Goal: Task Accomplishment & Management: Complete application form

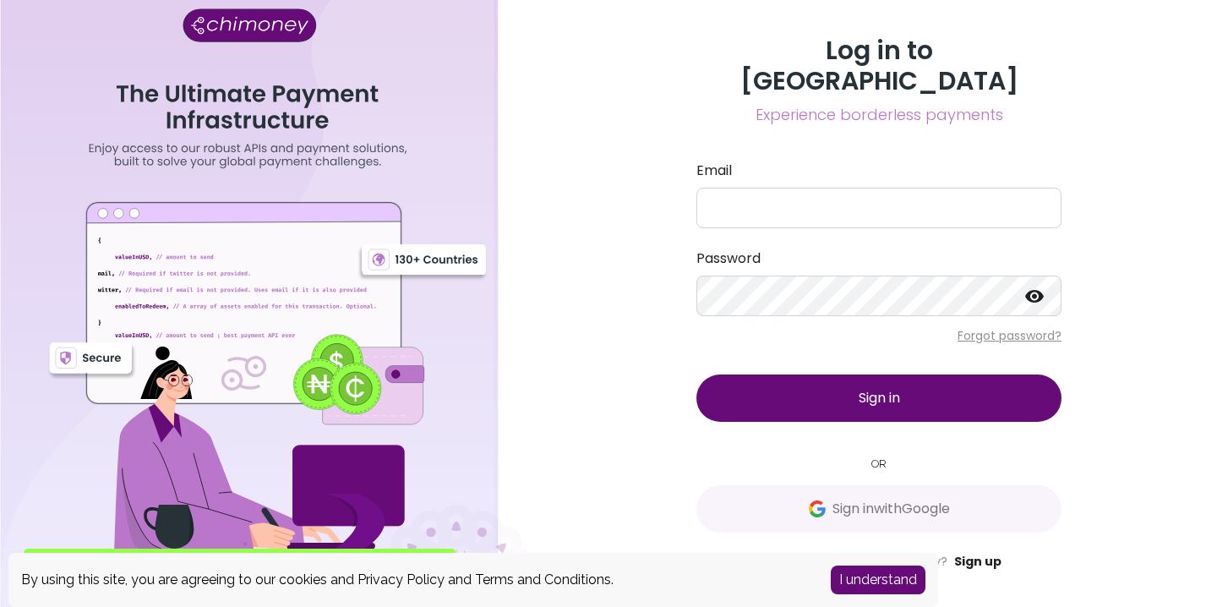
click at [986, 553] on link "Sign up" at bounding box center [977, 561] width 47 height 17
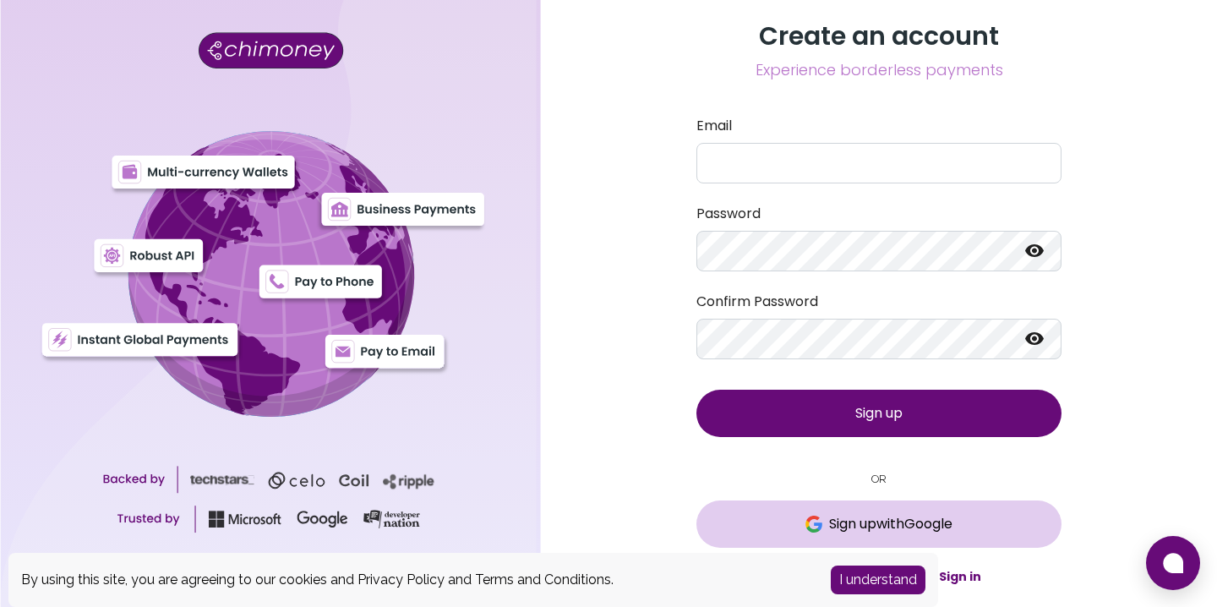
click at [873, 521] on span "Sign up with Google" at bounding box center [890, 524] width 123 height 20
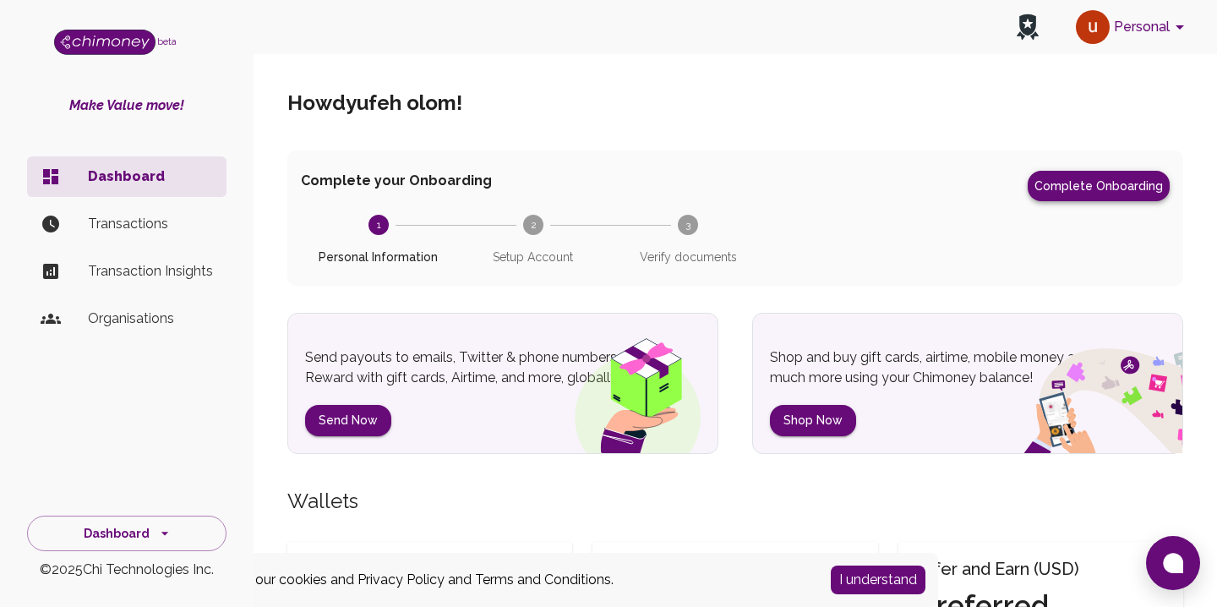
click at [1077, 187] on button "Complete Onboarding" at bounding box center [1098, 186] width 142 height 30
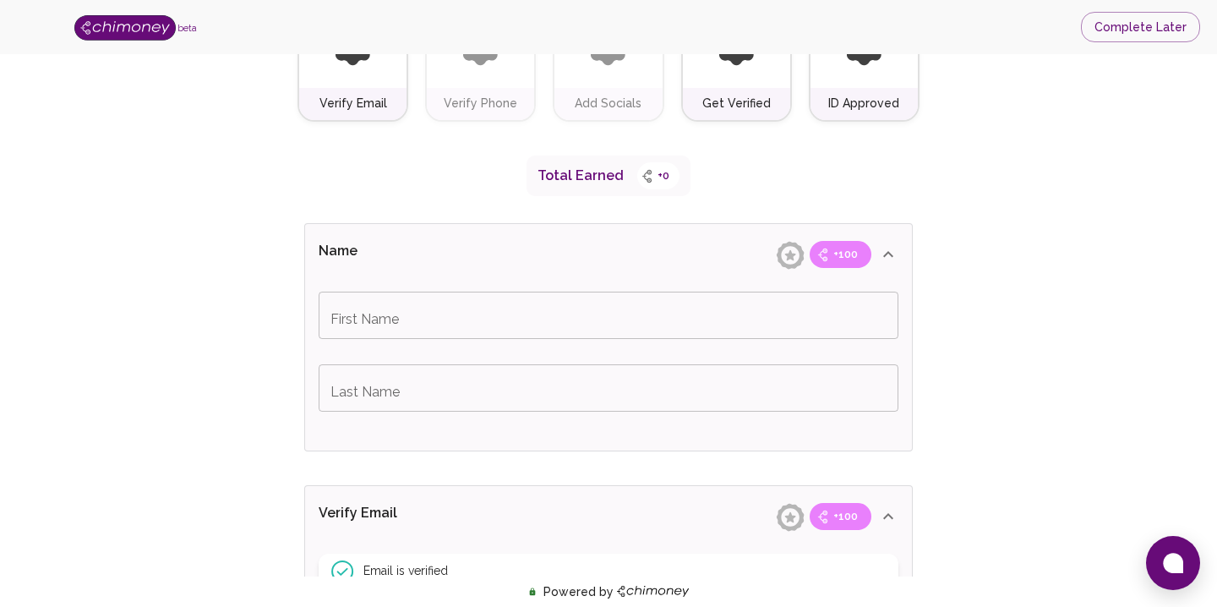
scroll to position [235, 0]
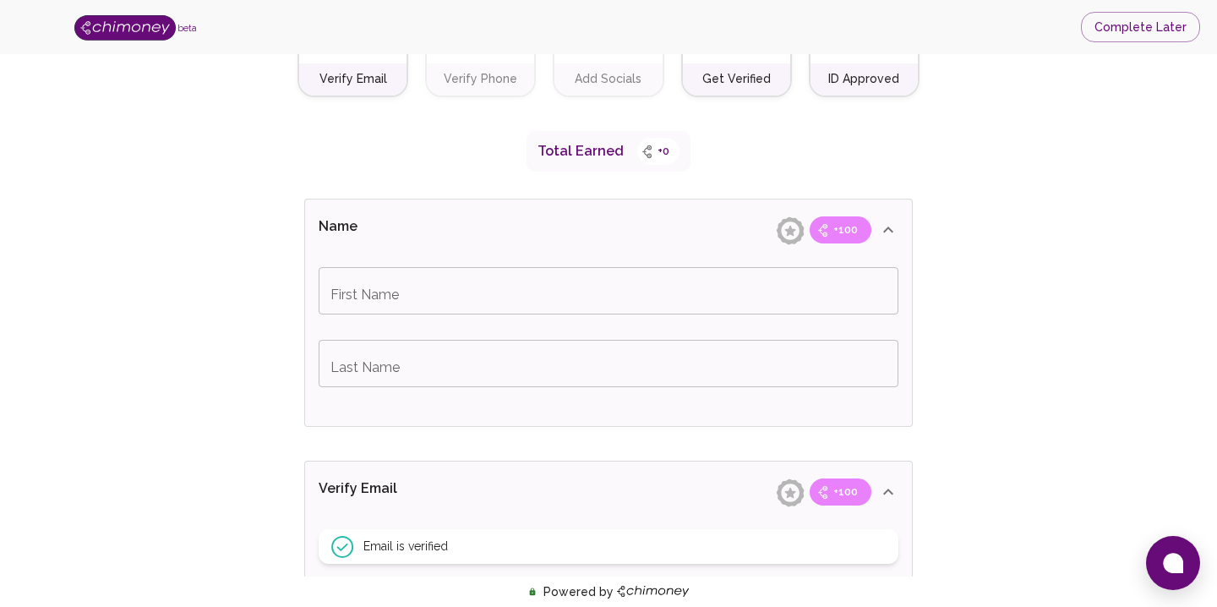
click at [653, 302] on input "First Name" at bounding box center [608, 290] width 580 height 47
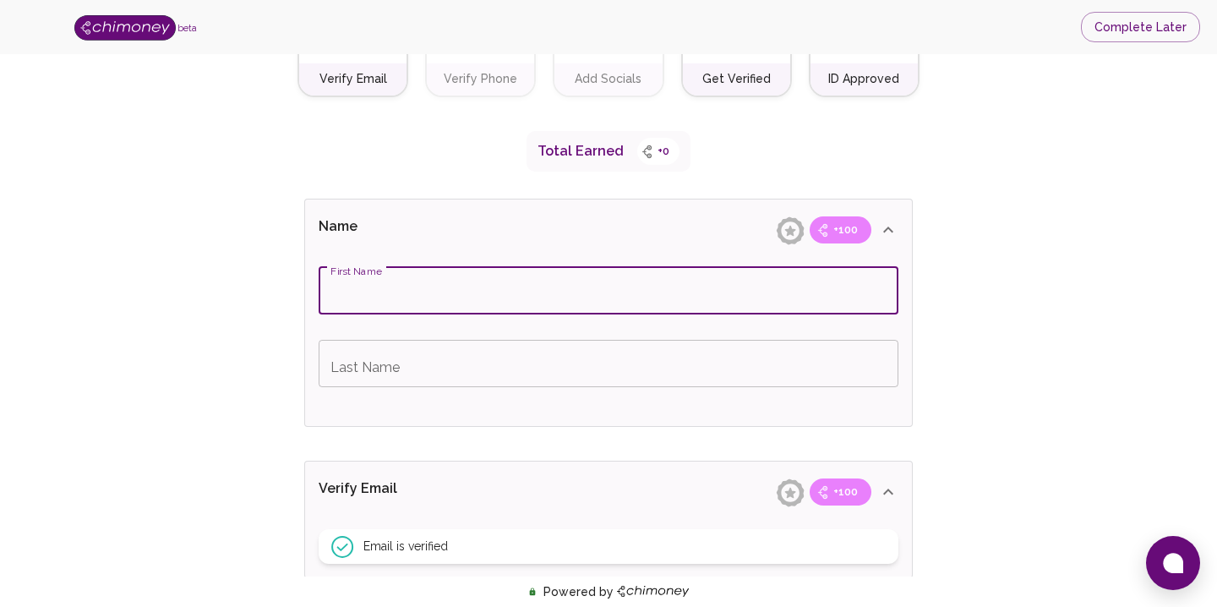
type input "[PERSON_NAME]"
type input "Olom"
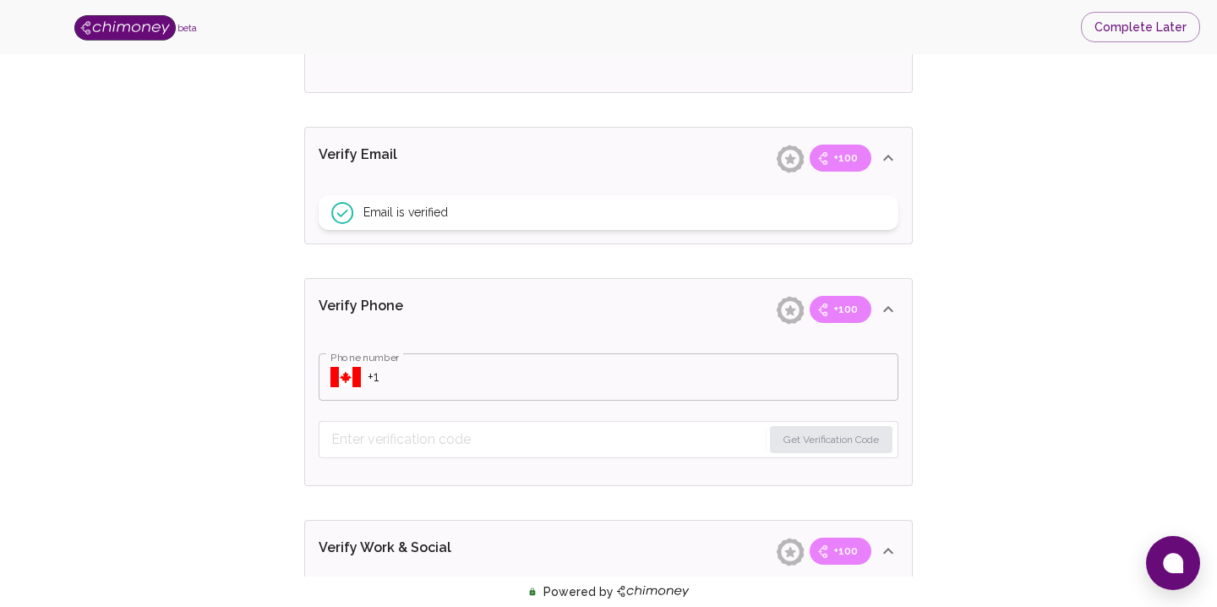
scroll to position [579, 0]
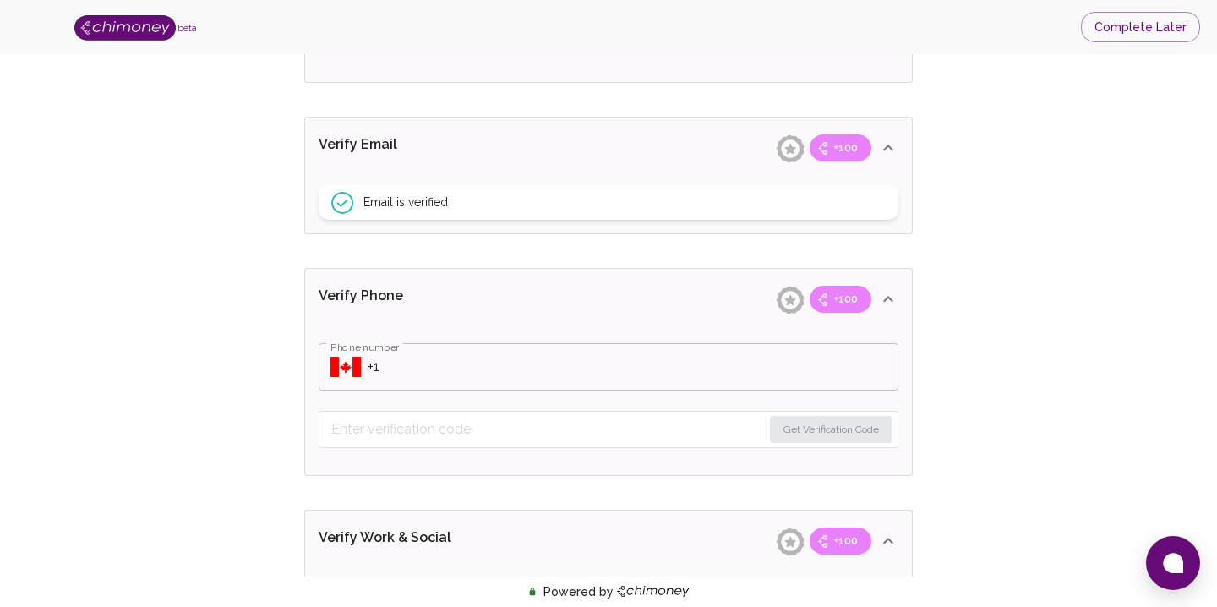
click at [413, 368] on input "Phone number" at bounding box center [632, 366] width 531 height 47
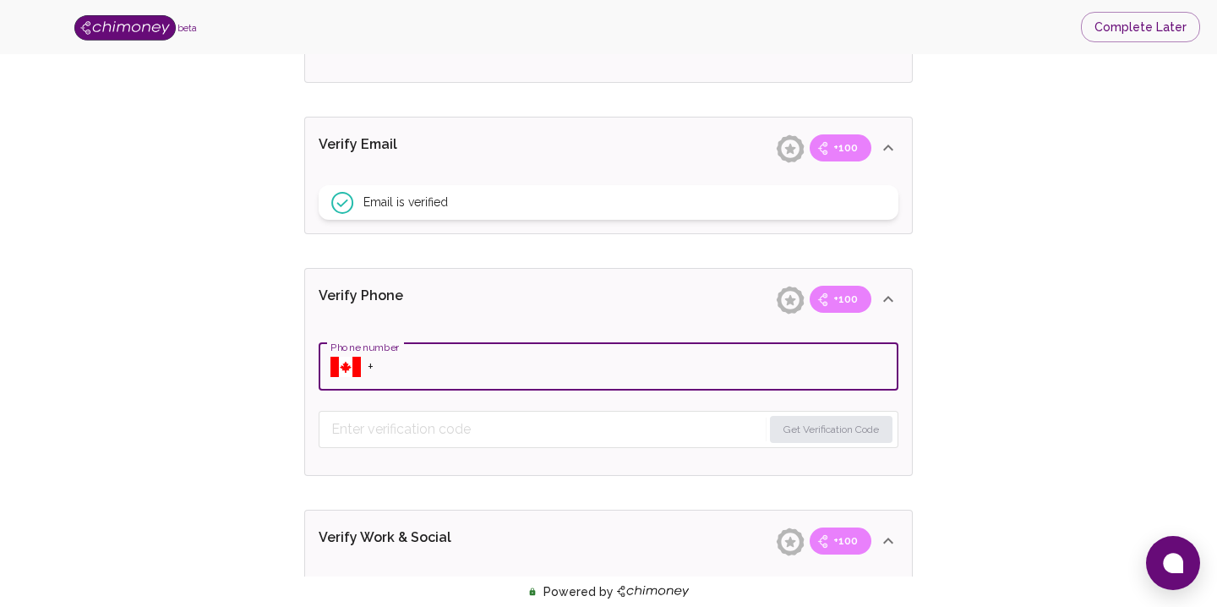
type input "[PHONE_NUMBER]"
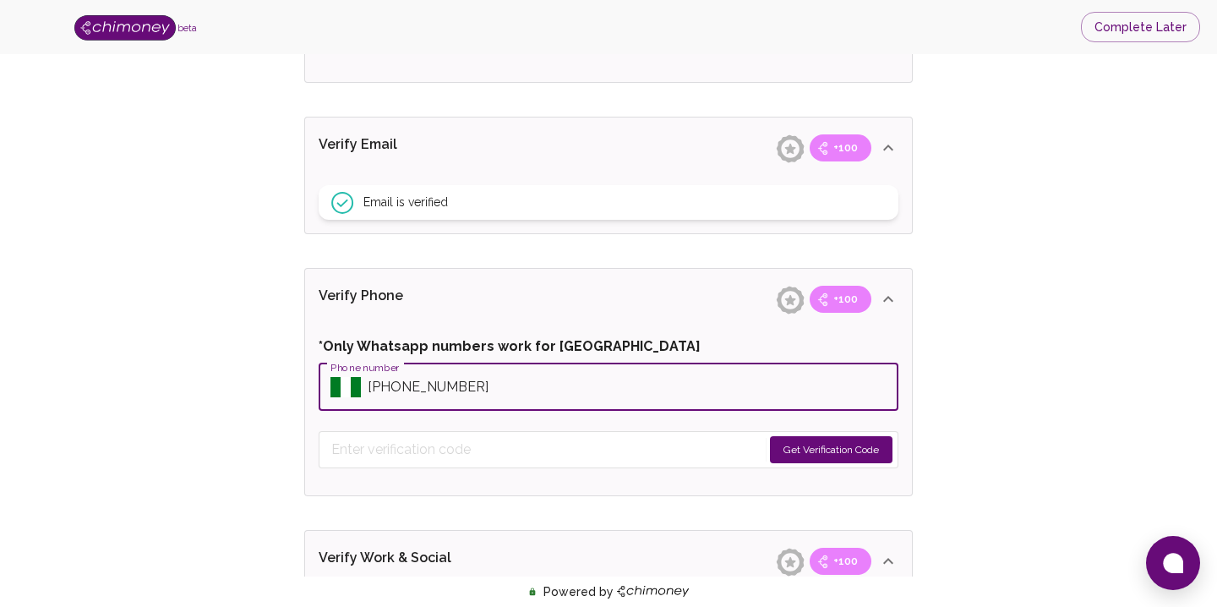
click at [773, 445] on button "Get Verification Code" at bounding box center [831, 449] width 122 height 27
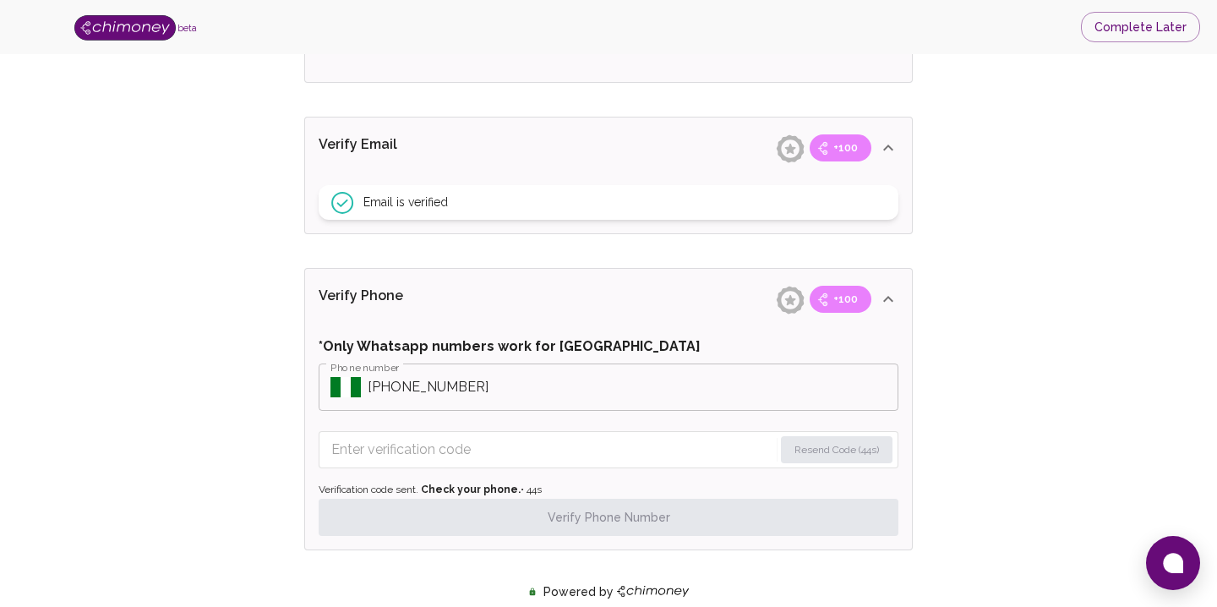
click at [612, 447] on input "Enter verification code" at bounding box center [552, 449] width 442 height 27
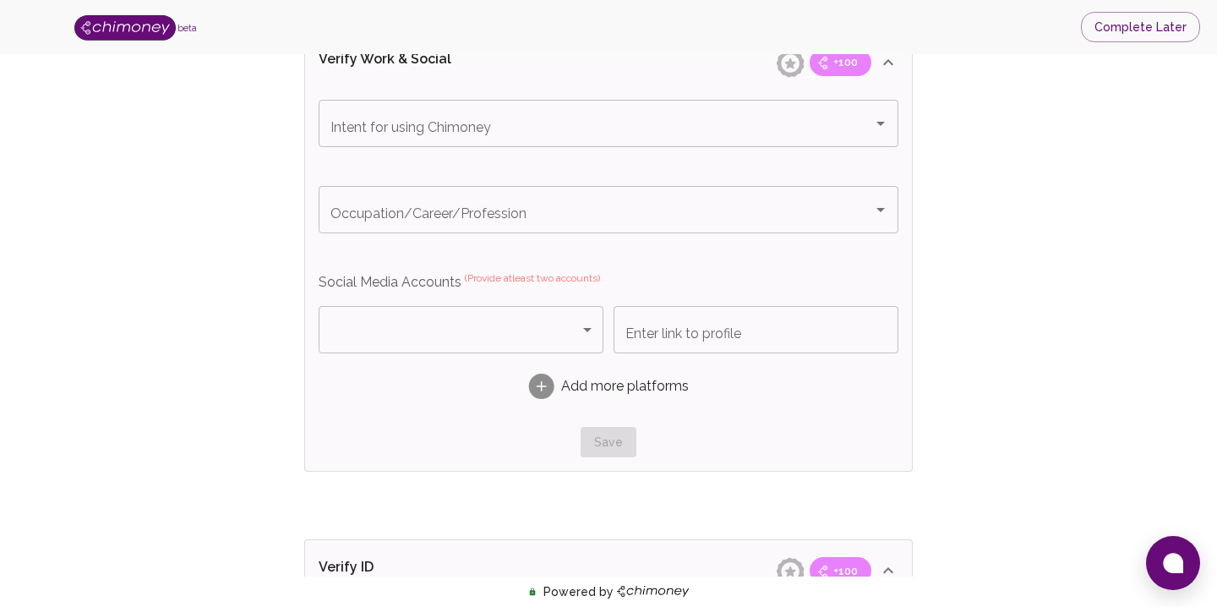
scroll to position [1123, 0]
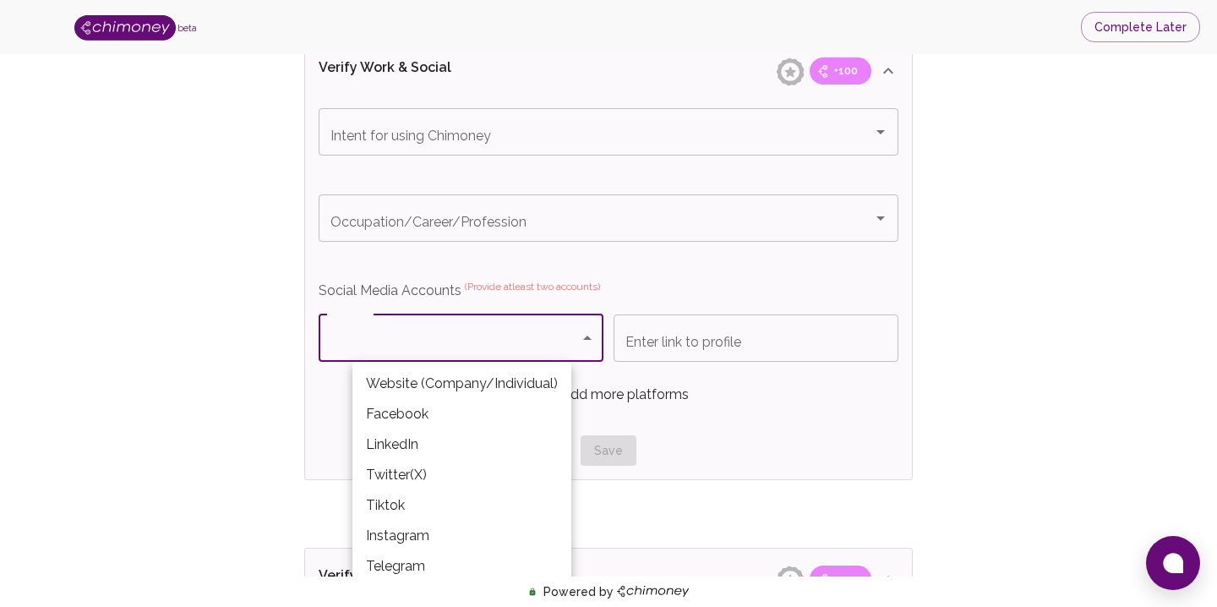
click at [436, 397] on li "Website (Company/Individual)" at bounding box center [461, 383] width 219 height 30
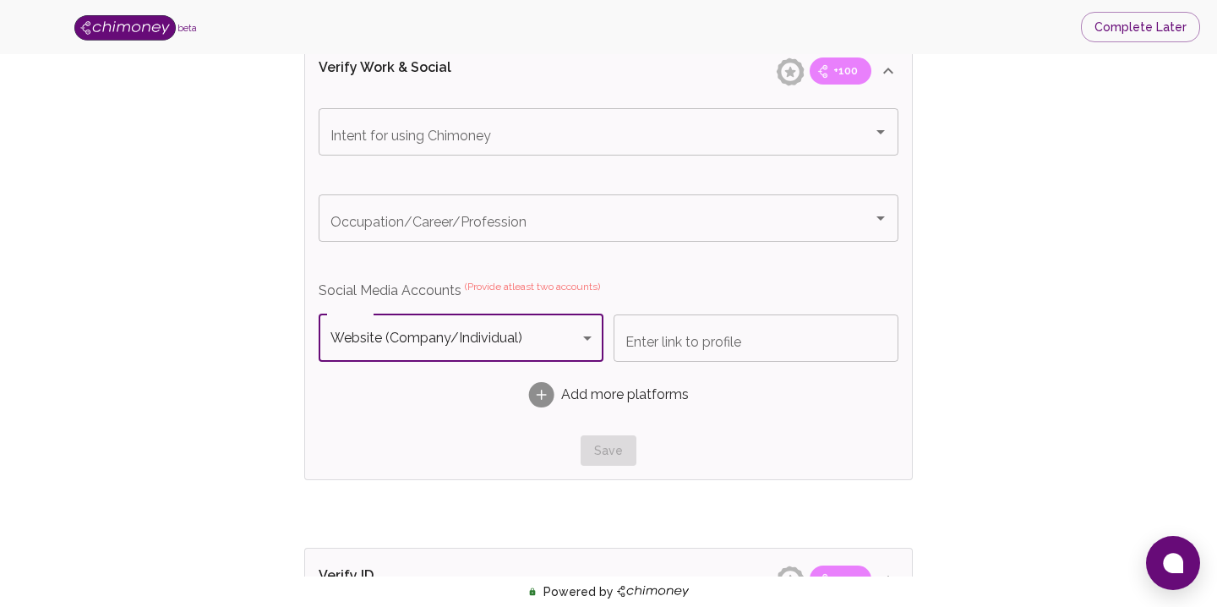
click at [647, 356] on input "Enter link to profile" at bounding box center [755, 337] width 285 height 47
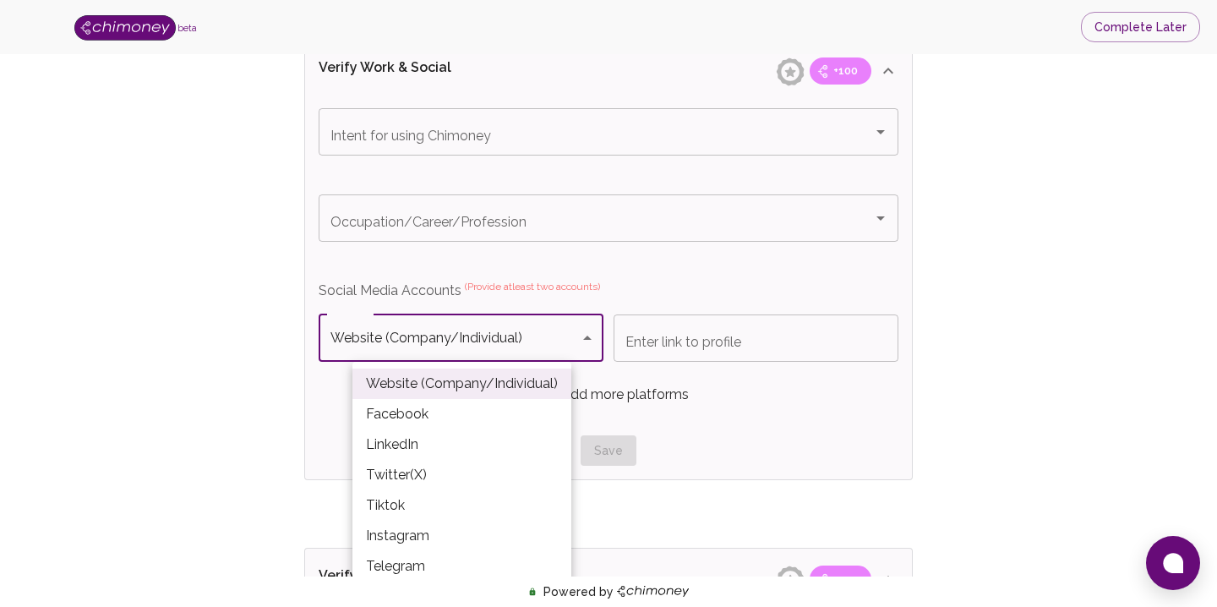
click at [411, 452] on li "LinkedIn" at bounding box center [461, 444] width 219 height 30
type input "LinkedIn"
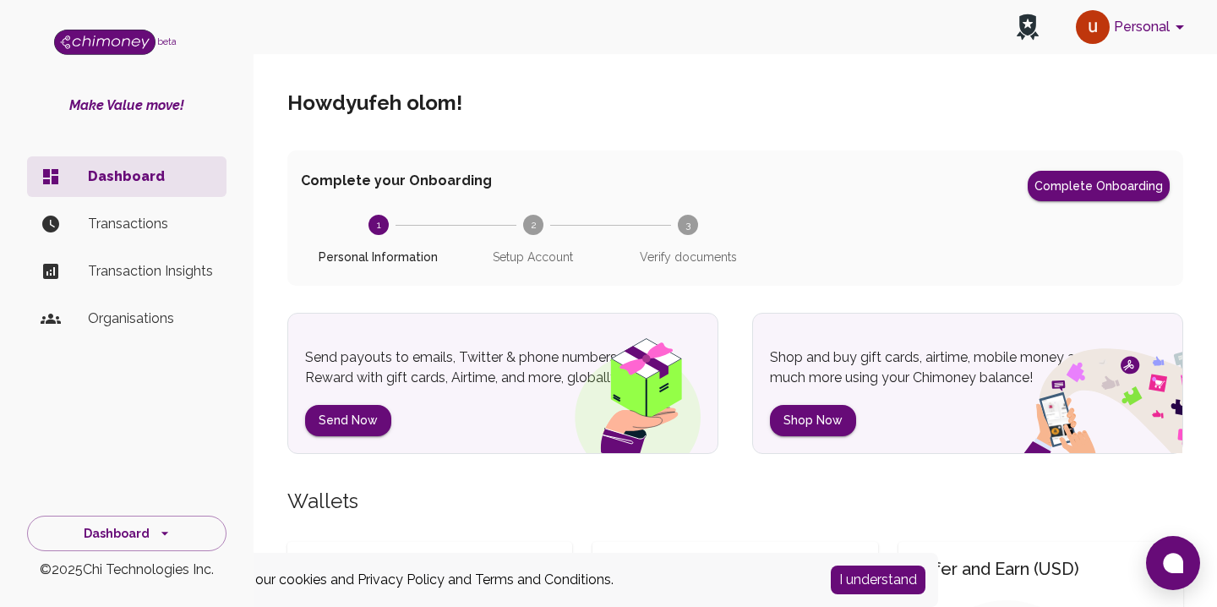
scroll to position [27, 0]
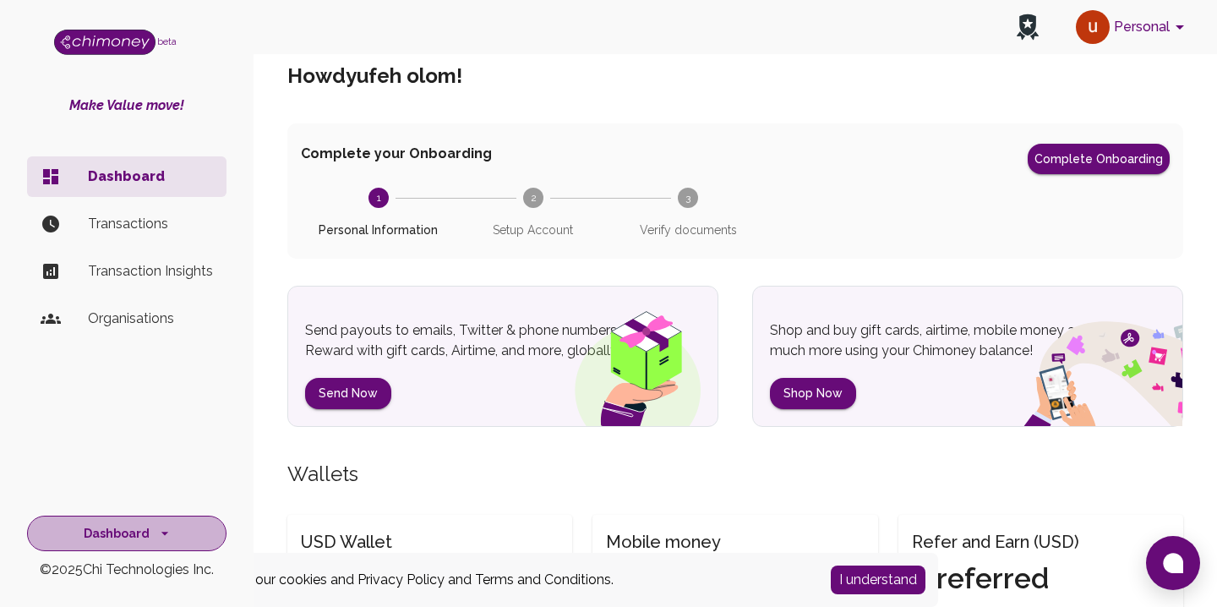
click at [175, 535] on button "Dashboard" at bounding box center [126, 533] width 199 height 36
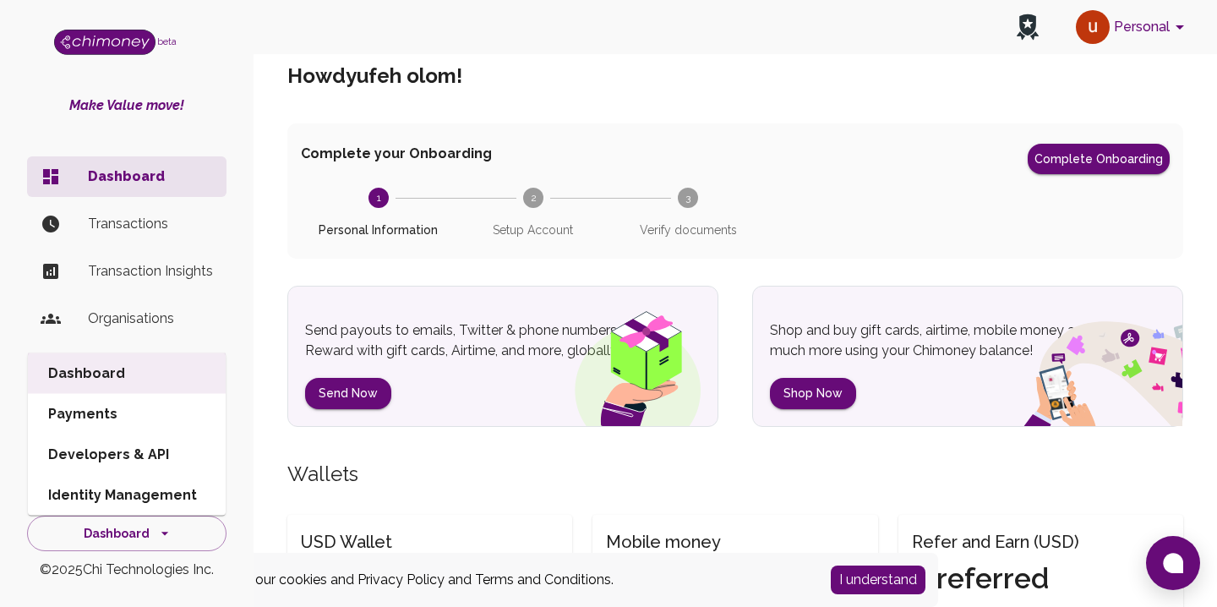
click at [130, 458] on li "Developers & API" at bounding box center [127, 454] width 198 height 41
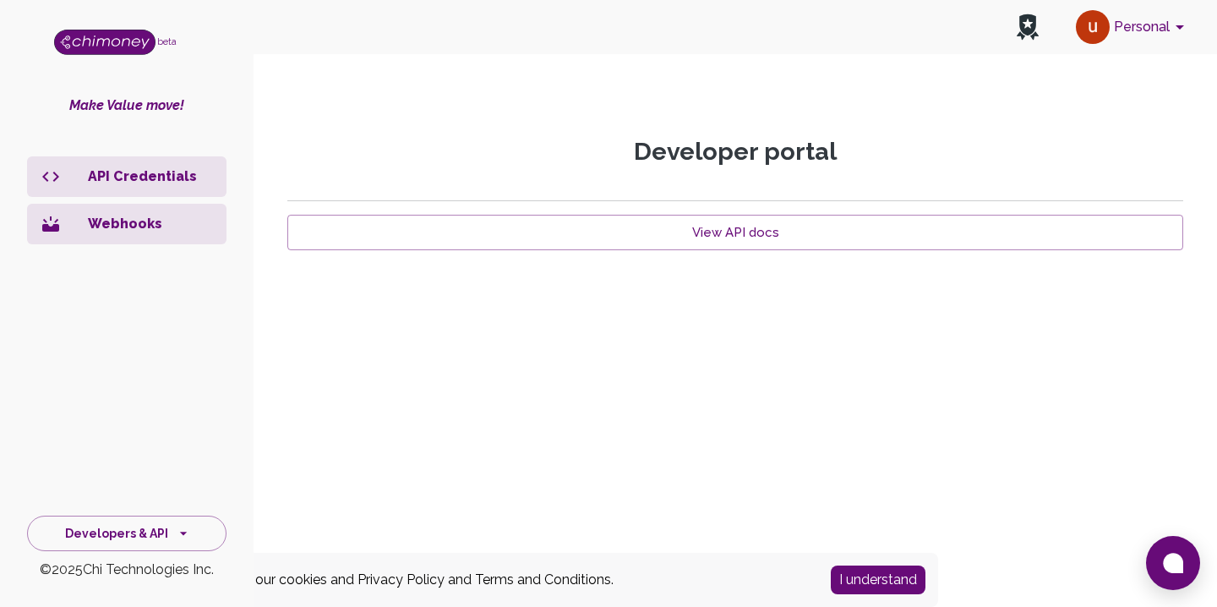
click at [862, 575] on button "I understand" at bounding box center [877, 579] width 95 height 29
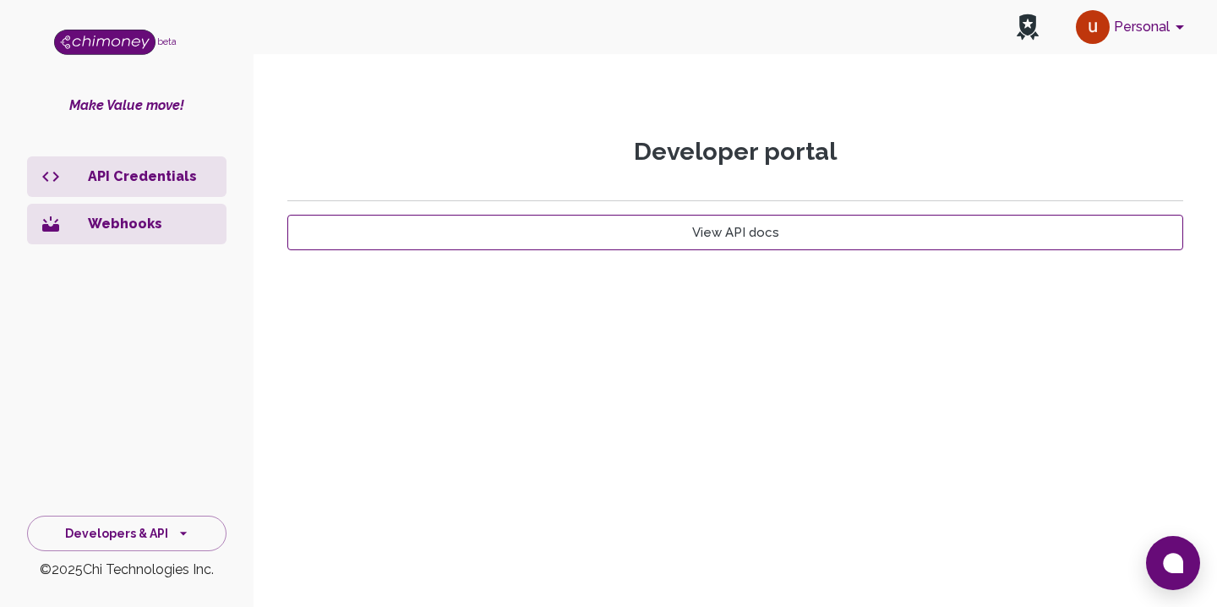
click at [825, 230] on link "View API docs" at bounding box center [735, 232] width 896 height 35
click at [132, 179] on p "API Credentials" at bounding box center [150, 176] width 125 height 20
click at [130, 177] on p "API Credentials" at bounding box center [150, 176] width 125 height 20
click at [126, 210] on li "Webhooks" at bounding box center [126, 224] width 199 height 41
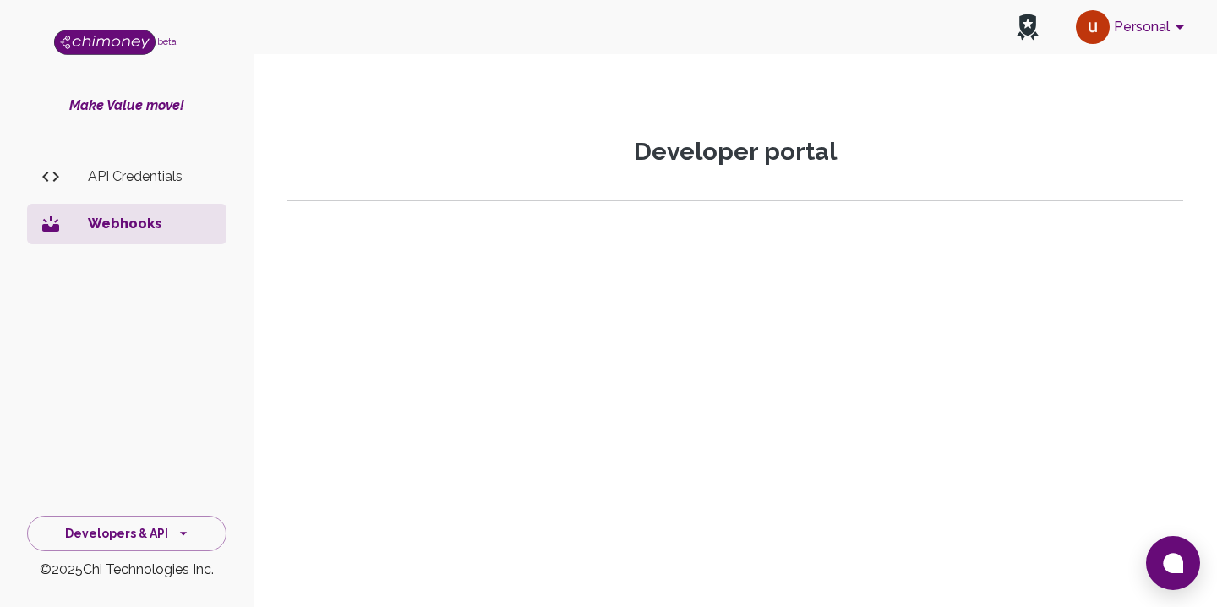
click at [154, 176] on p "API Credentials" at bounding box center [150, 176] width 125 height 20
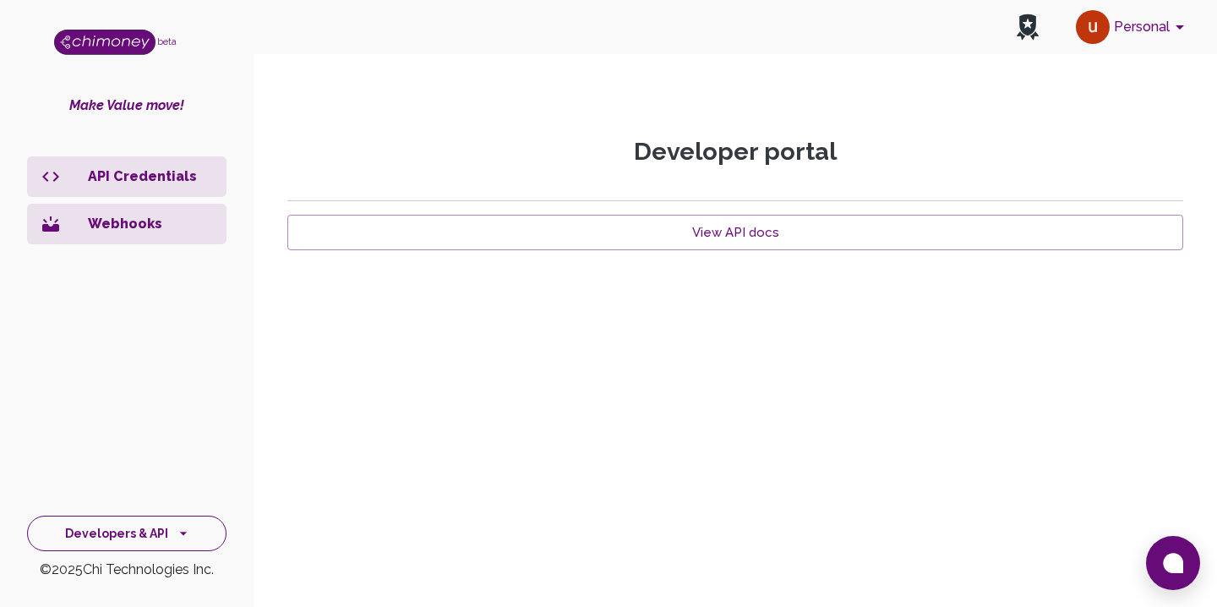
click at [182, 531] on icon "side nav" at bounding box center [183, 533] width 17 height 17
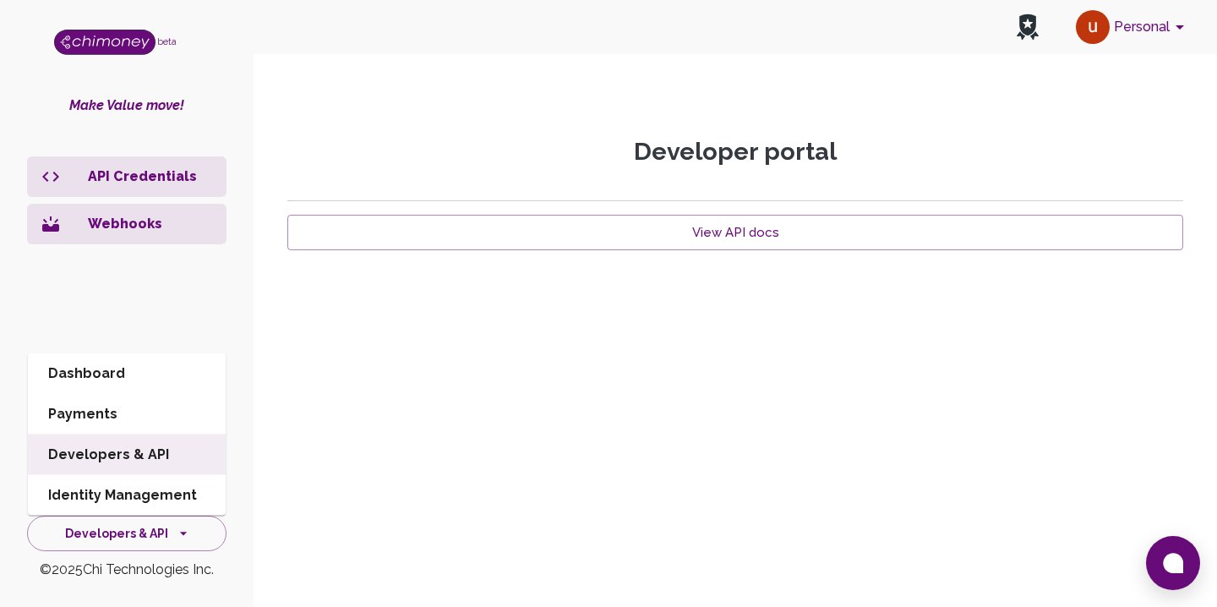
click at [157, 485] on li "Identity Management" at bounding box center [127, 495] width 198 height 41
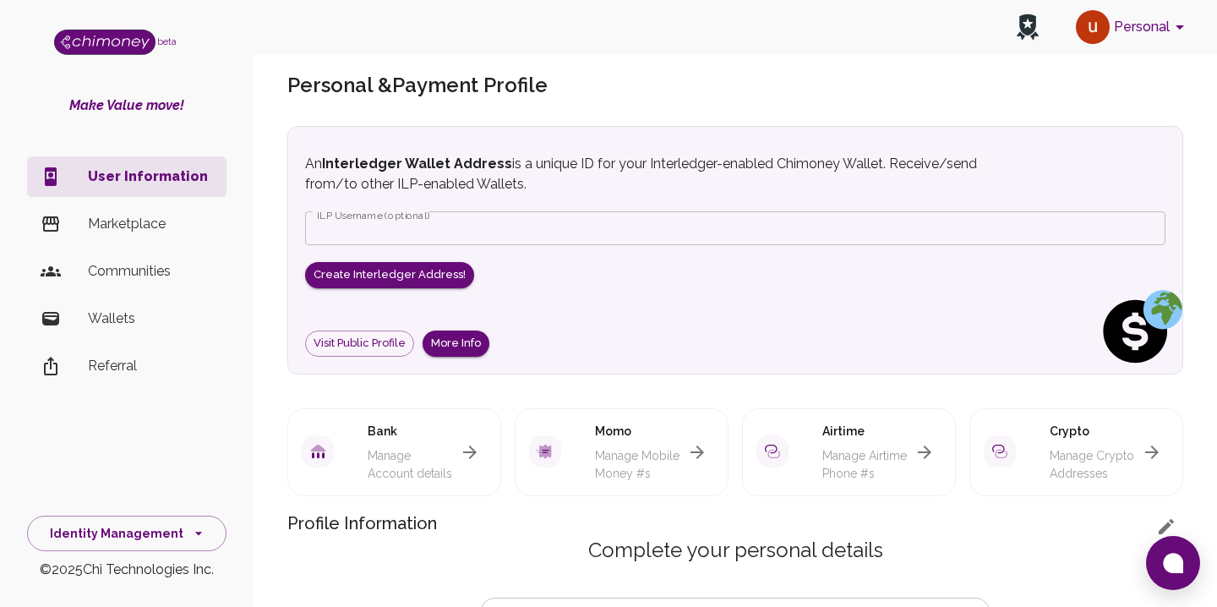
scroll to position [25, 0]
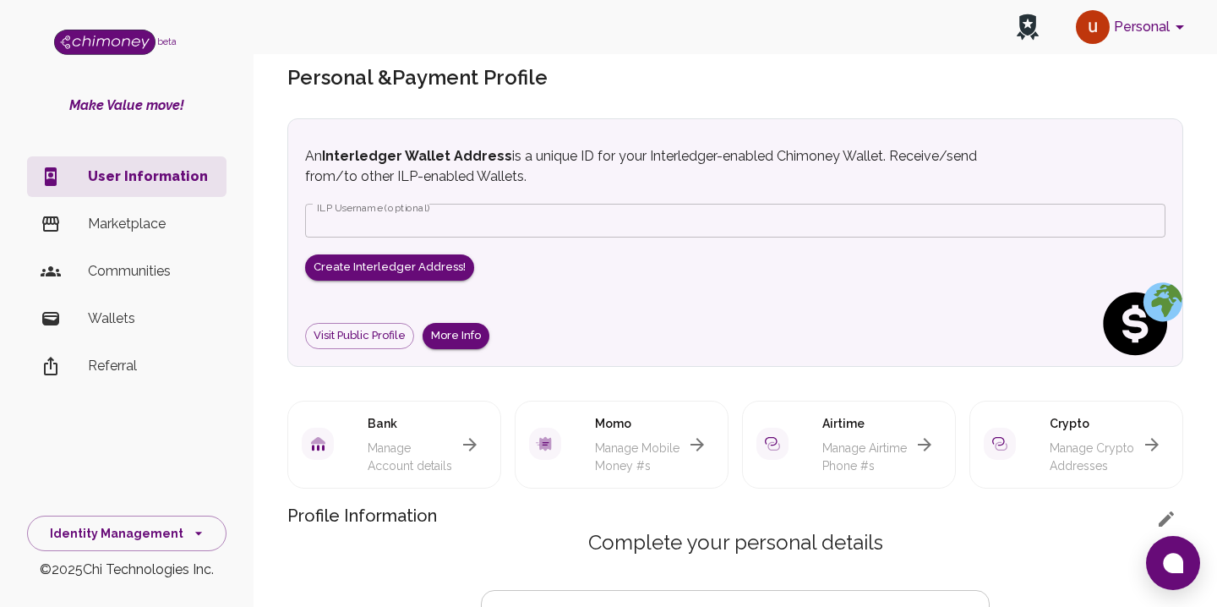
click at [134, 312] on p "Wallets" at bounding box center [150, 318] width 125 height 20
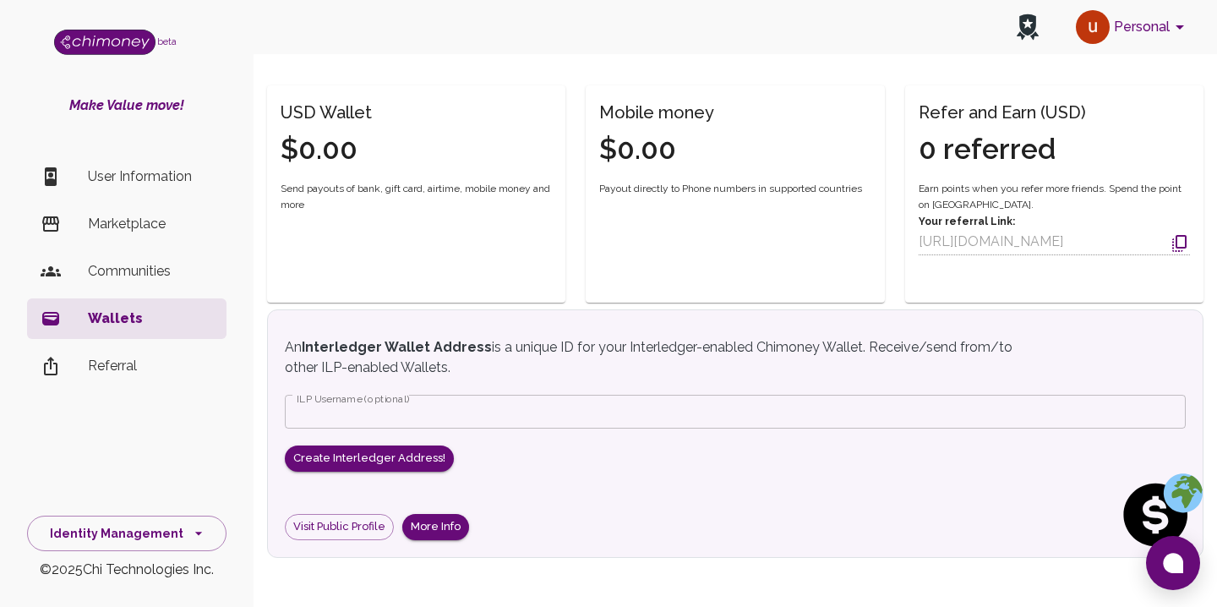
scroll to position [120, 0]
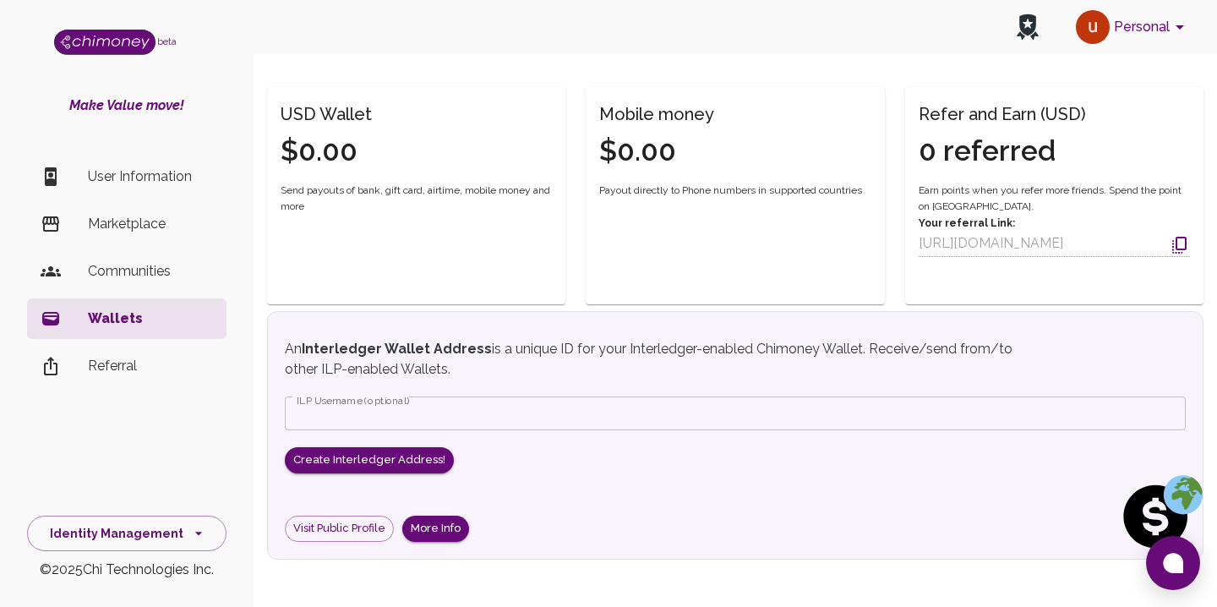
click at [177, 274] on p "Communities" at bounding box center [150, 271] width 125 height 20
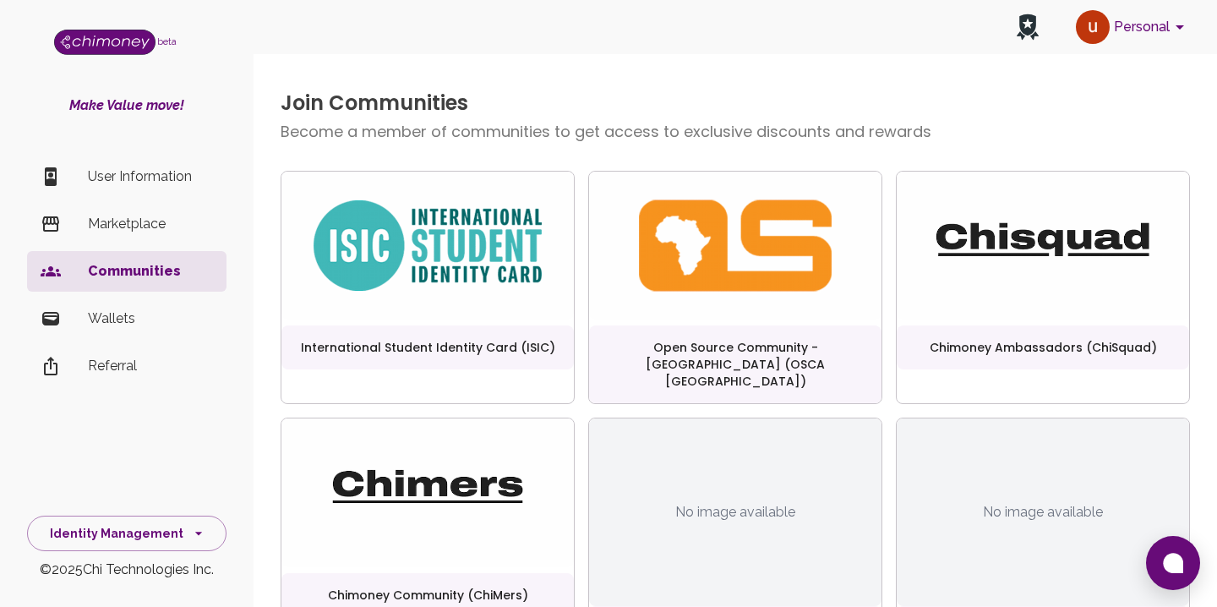
click at [144, 215] on p "Marketplace" at bounding box center [150, 224] width 125 height 20
click at [155, 317] on p "Wallets" at bounding box center [150, 318] width 125 height 20
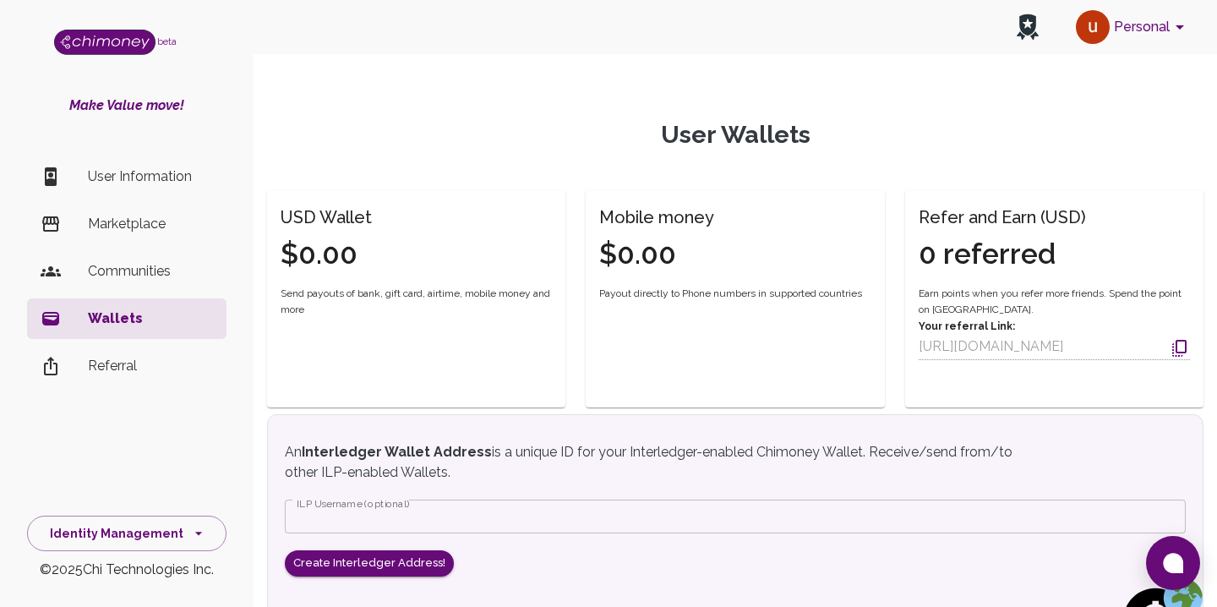
scroll to position [8, 0]
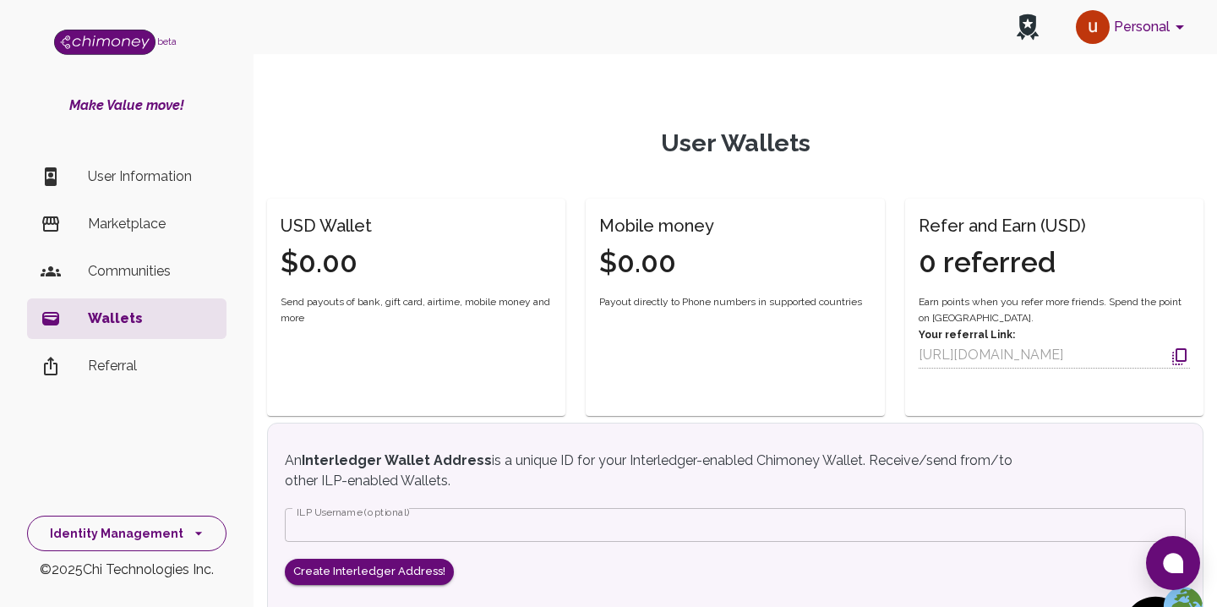
click at [210, 533] on button "Identity Management" at bounding box center [126, 533] width 199 height 36
click at [138, 461] on li "Developers & API" at bounding box center [127, 454] width 198 height 41
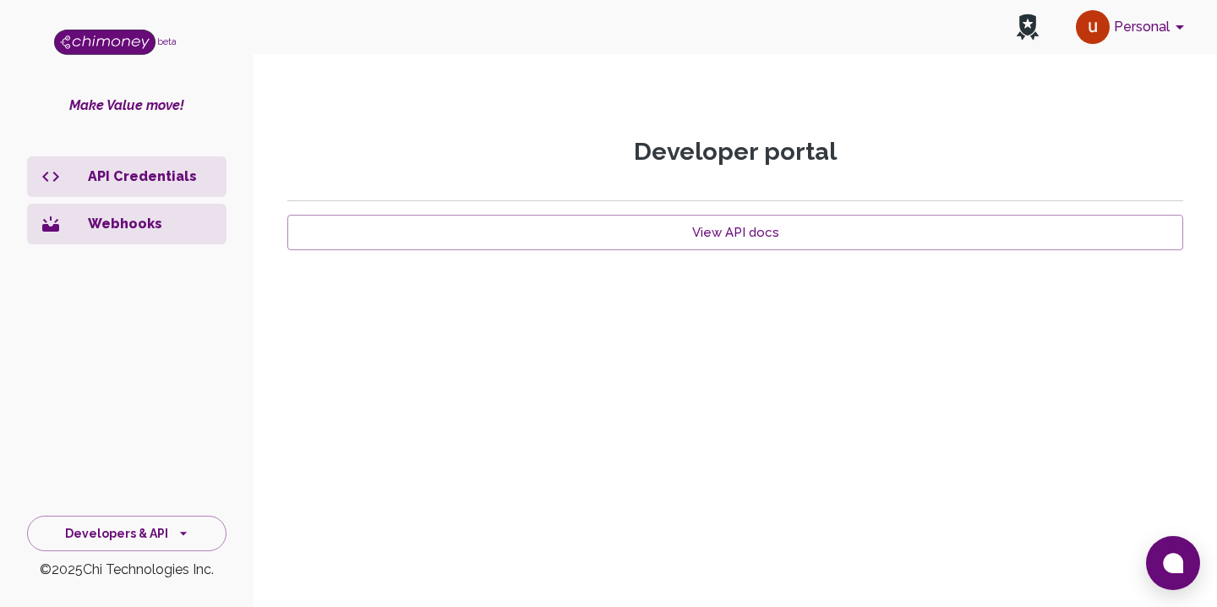
click at [1179, 29] on icon "account of current user" at bounding box center [1179, 27] width 8 height 4
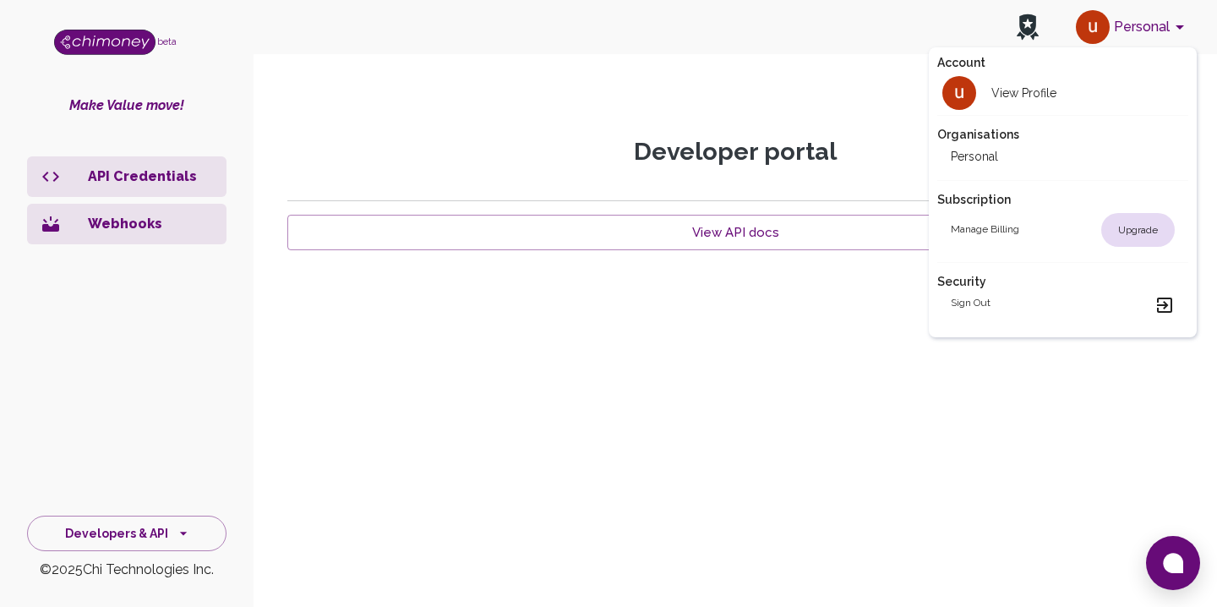
click at [835, 100] on div at bounding box center [608, 303] width 1217 height 607
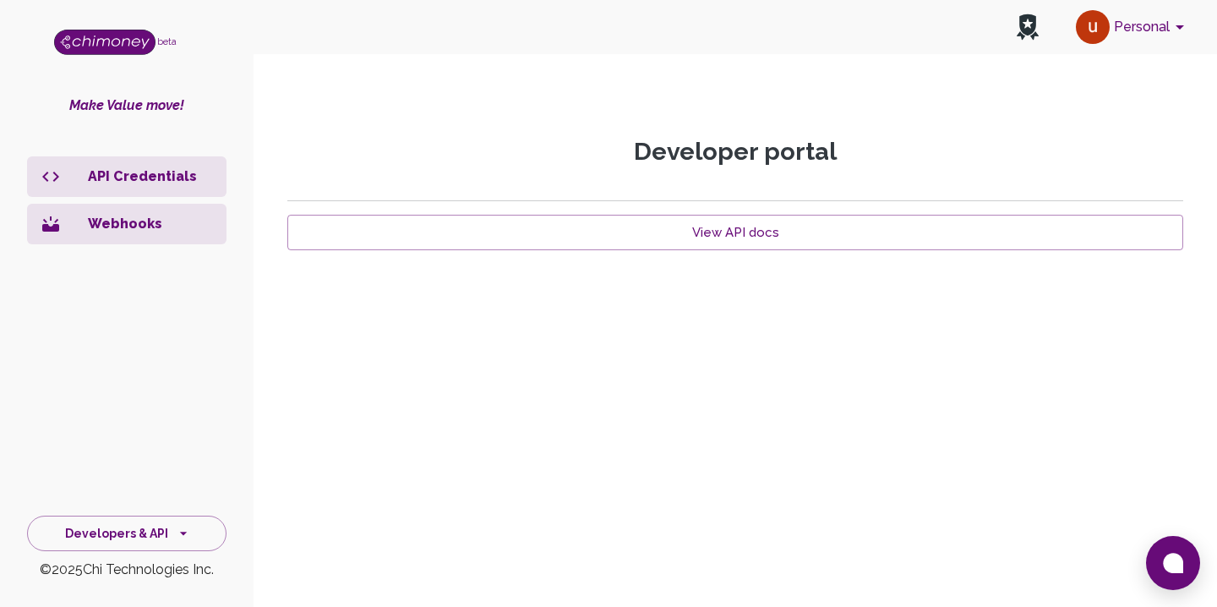
click at [1027, 34] on icon at bounding box center [1027, 24] width 17 height 21
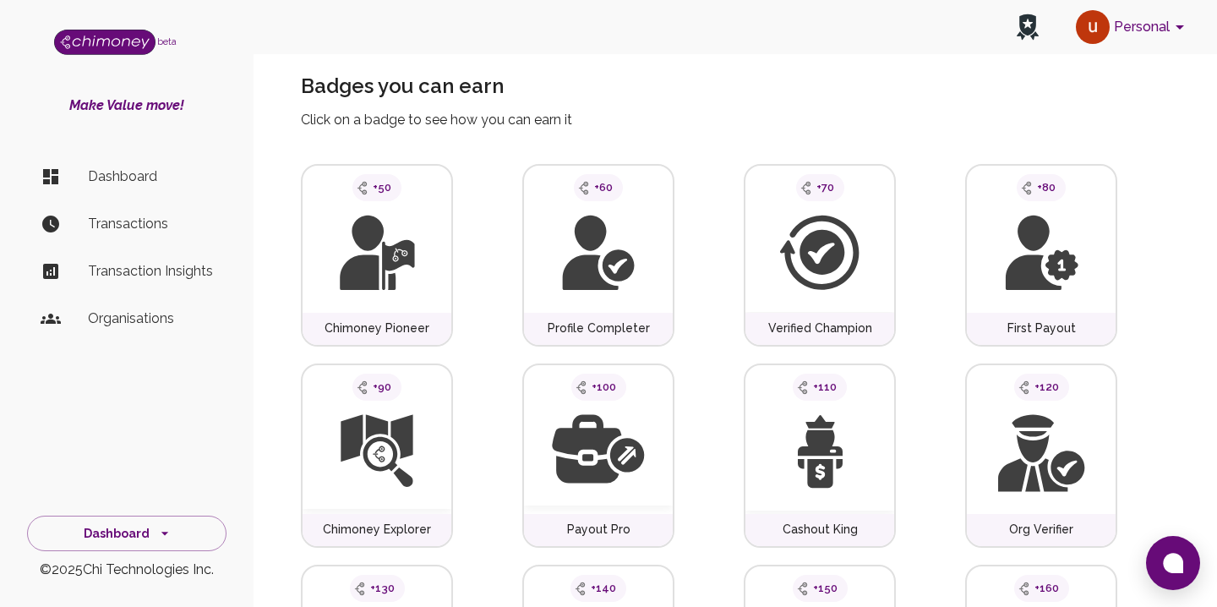
click at [112, 228] on p "Transactions" at bounding box center [150, 224] width 125 height 20
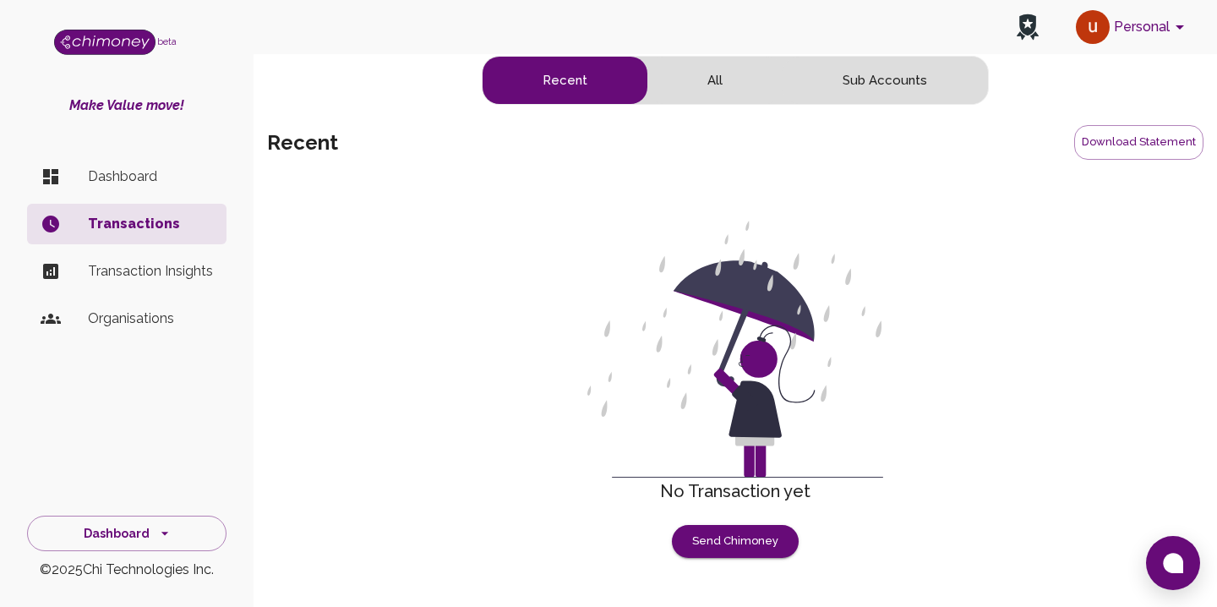
click at [707, 77] on button "All" at bounding box center [714, 80] width 135 height 47
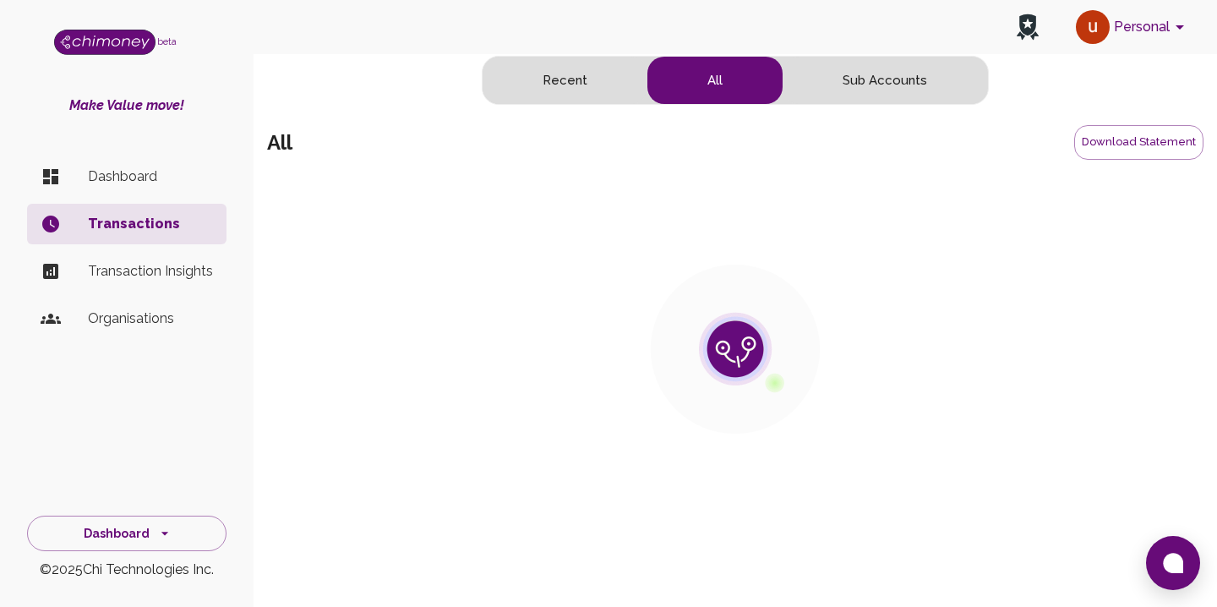
click at [569, 78] on button "Recent" at bounding box center [564, 80] width 165 height 47
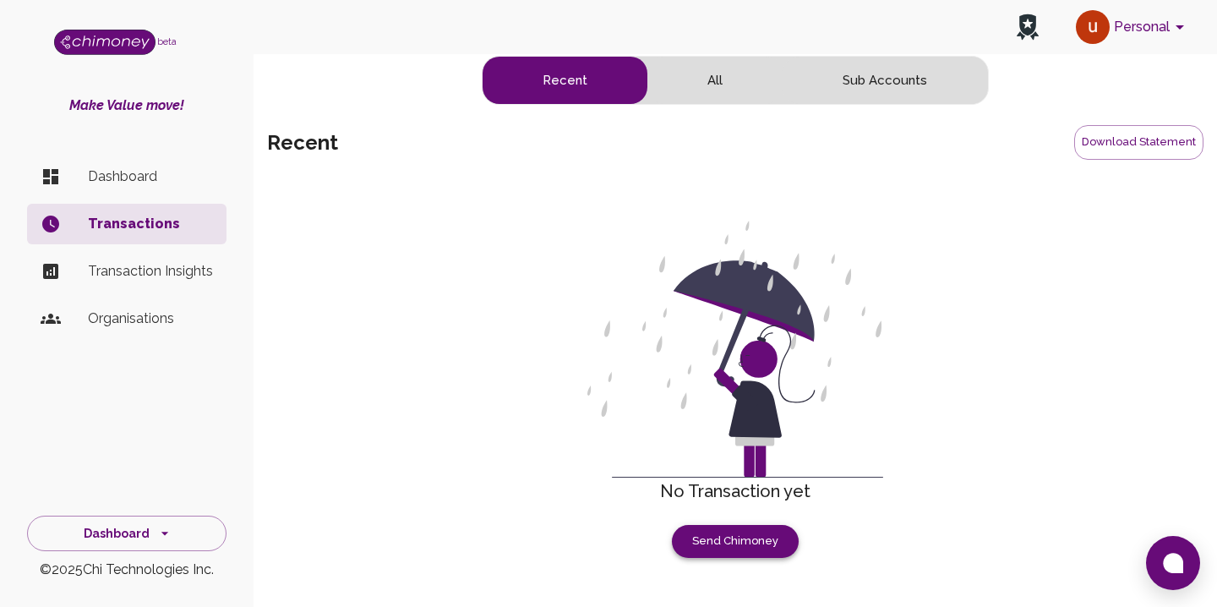
click at [751, 550] on button "Send Chimoney" at bounding box center [735, 541] width 127 height 33
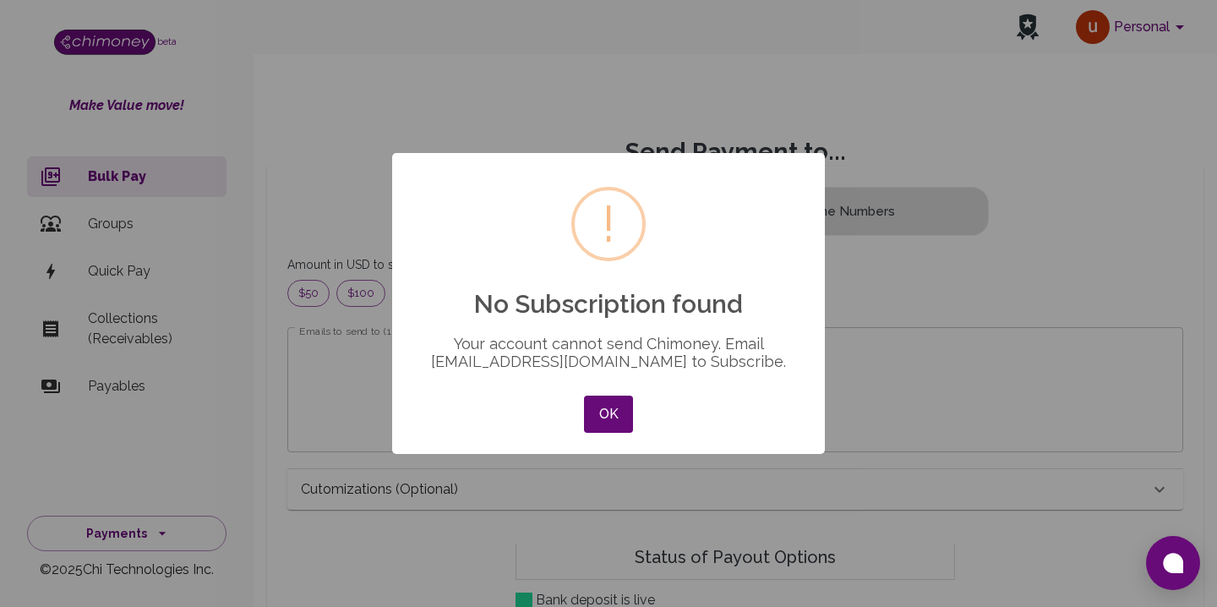
scroll to position [217, 867]
click at [621, 410] on button "OK" at bounding box center [608, 413] width 49 height 37
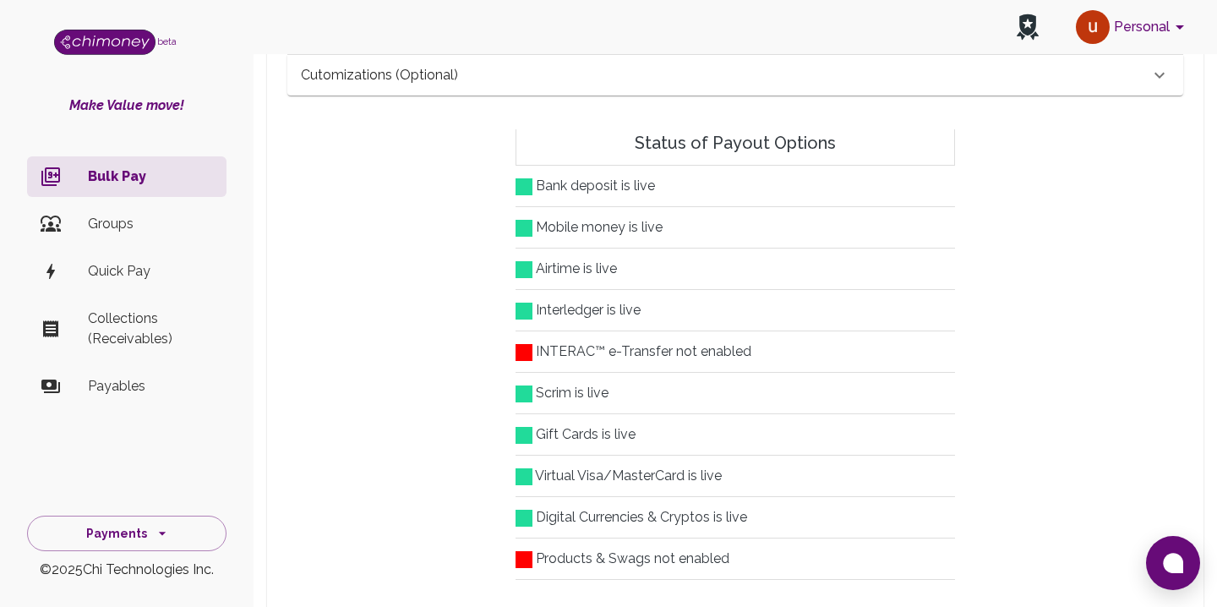
scroll to position [420, 0]
